Goal: Task Accomplishment & Management: Use online tool/utility

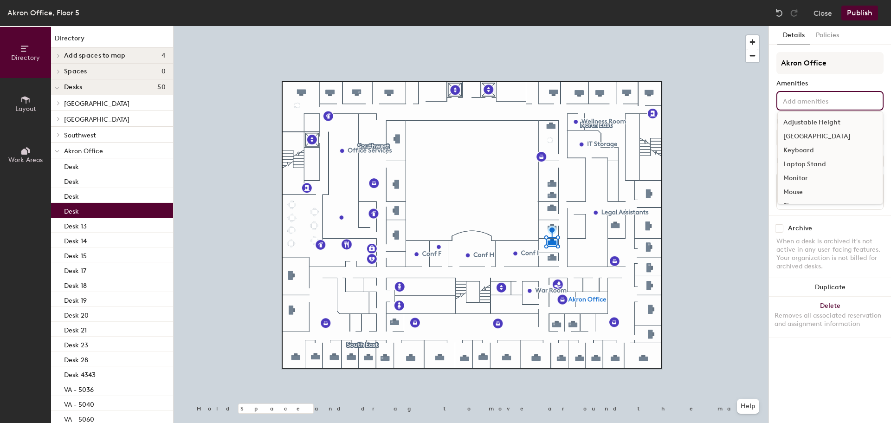
click at [824, 97] on input at bounding box center [823, 100] width 84 height 11
click at [830, 123] on div "Adjustable Height" at bounding box center [830, 123] width 105 height 14
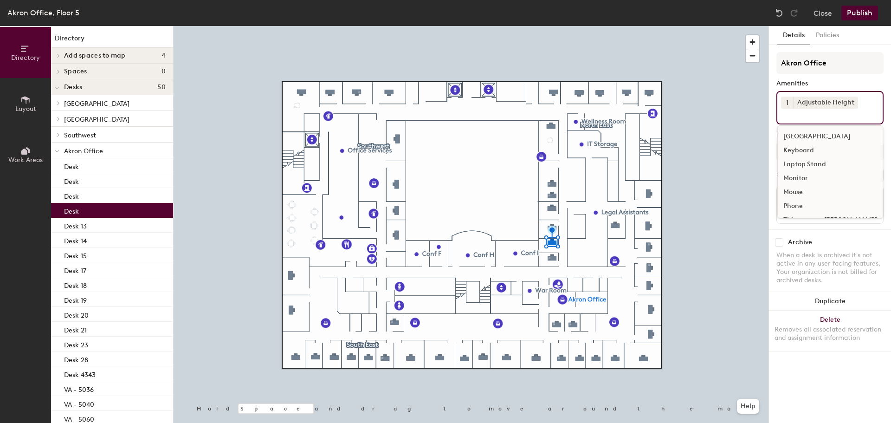
click at [827, 116] on input at bounding box center [823, 114] width 84 height 11
click at [819, 133] on div "[GEOGRAPHIC_DATA]" at bounding box center [830, 136] width 105 height 14
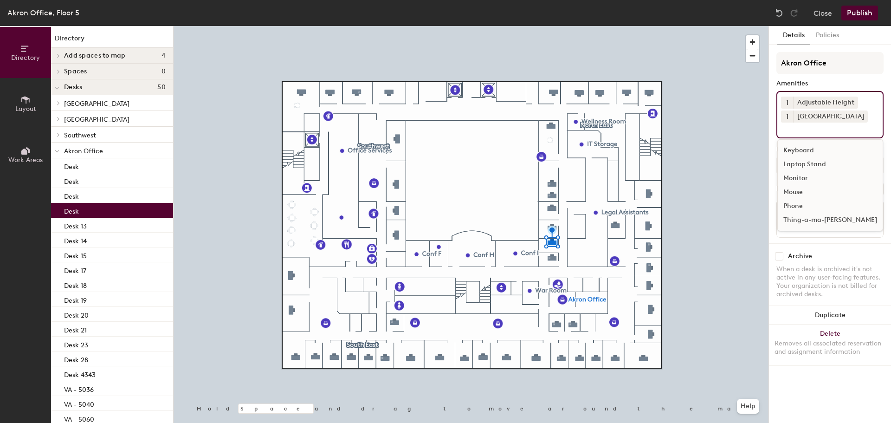
click at [804, 149] on div "Keyboard" at bounding box center [830, 150] width 105 height 14
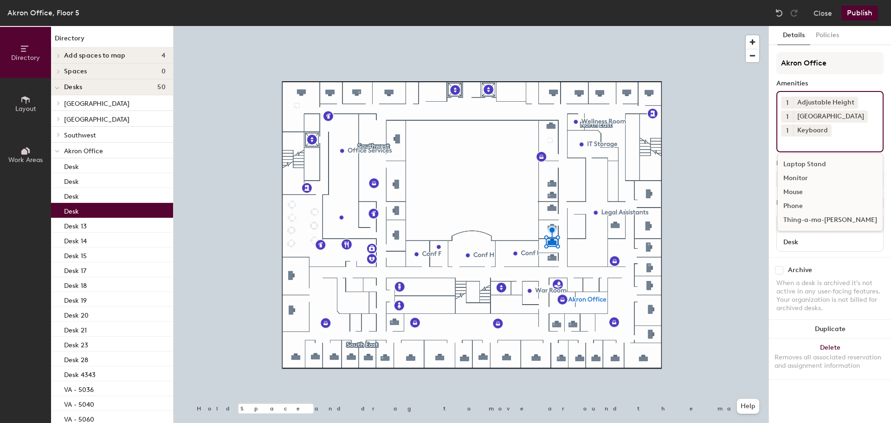
click at [787, 191] on div "Mouse" at bounding box center [830, 192] width 105 height 14
click at [787, 177] on div "Monitor" at bounding box center [830, 178] width 105 height 14
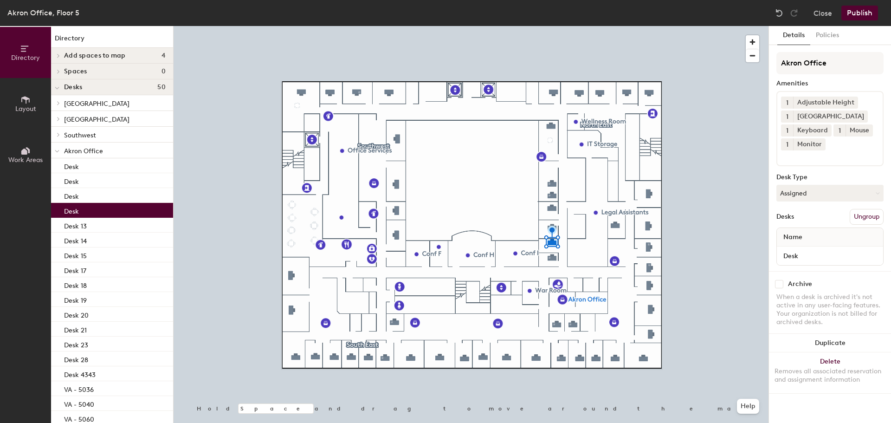
click at [866, 284] on div "Archive" at bounding box center [829, 284] width 107 height 8
click at [822, 194] on button "Assigned" at bounding box center [829, 193] width 107 height 17
click at [803, 248] on div "Hoteled" at bounding box center [823, 250] width 93 height 14
click at [806, 240] on span "Name" at bounding box center [793, 237] width 28 height 17
click at [801, 253] on input "Desk" at bounding box center [830, 255] width 103 height 13
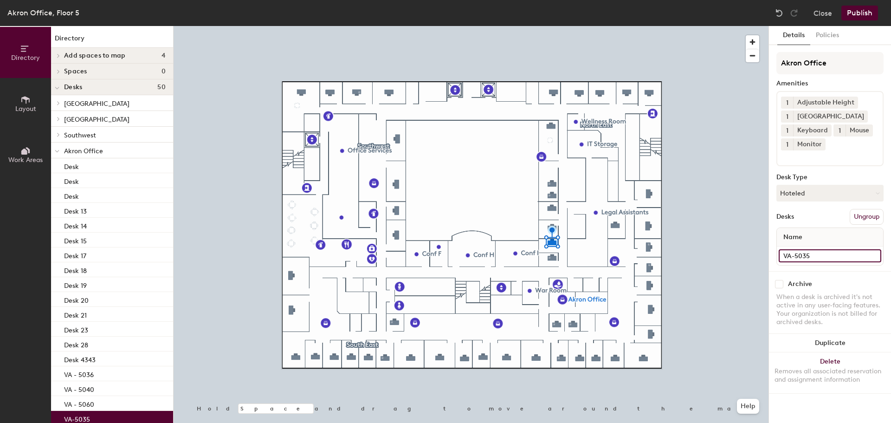
type input "VA-5035"
click at [872, 16] on button "Publish" at bounding box center [859, 13] width 37 height 15
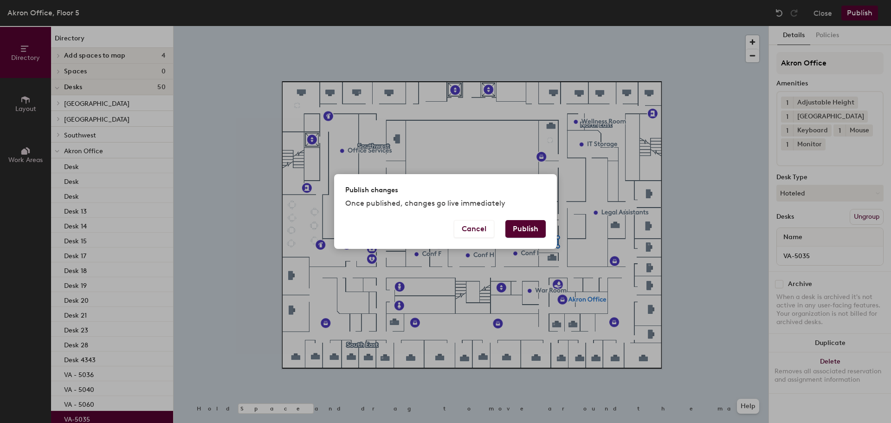
click at [526, 234] on button "Publish" at bounding box center [525, 229] width 40 height 18
